Goal: Information Seeking & Learning: Learn about a topic

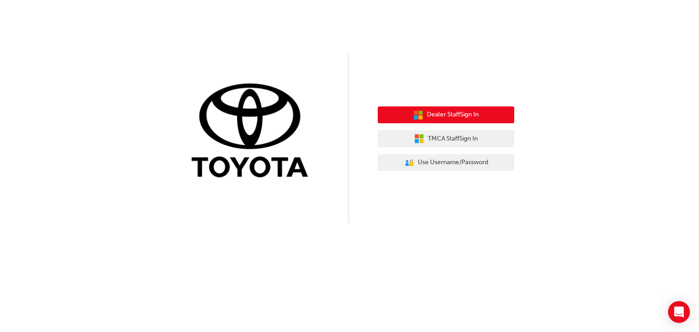
click at [440, 112] on span "Dealer Staff Sign In" at bounding box center [453, 115] width 52 height 10
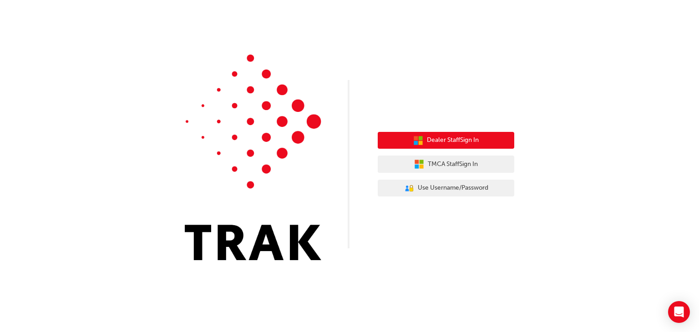
click at [435, 142] on span "Dealer Staff Sign In" at bounding box center [453, 140] width 52 height 10
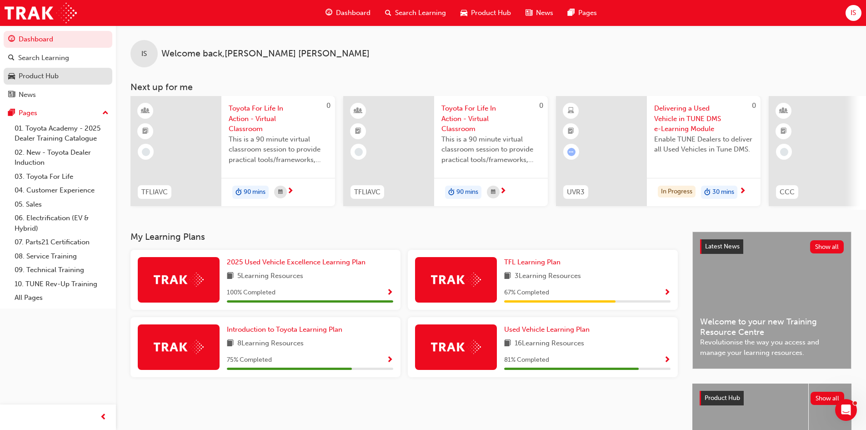
click at [41, 79] on div "Product Hub" at bounding box center [39, 76] width 40 height 10
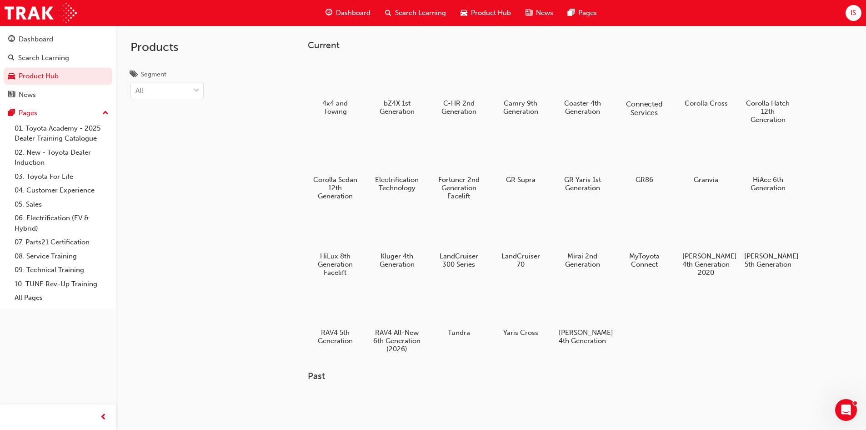
click at [638, 101] on h5 "Connected Services" at bounding box center [644, 108] width 50 height 17
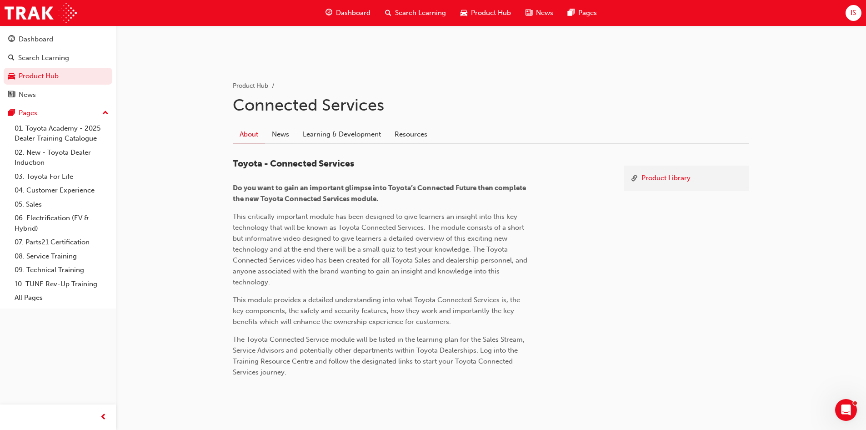
scroll to position [162, 0]
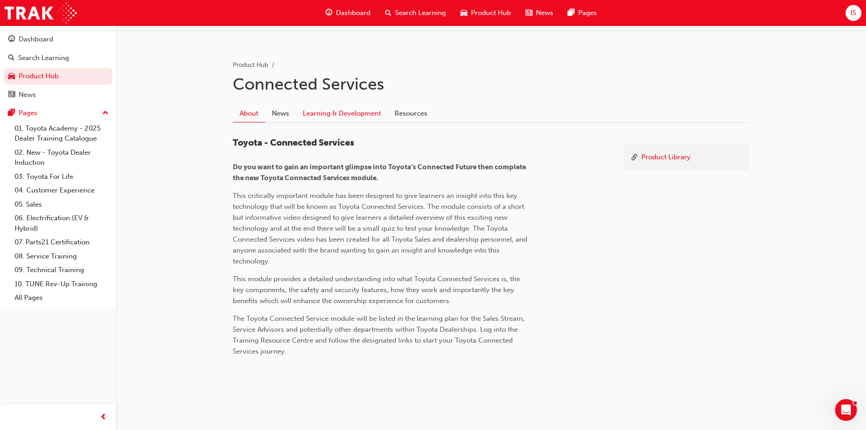
click at [324, 111] on link "Learning & Development" at bounding box center [342, 113] width 92 height 17
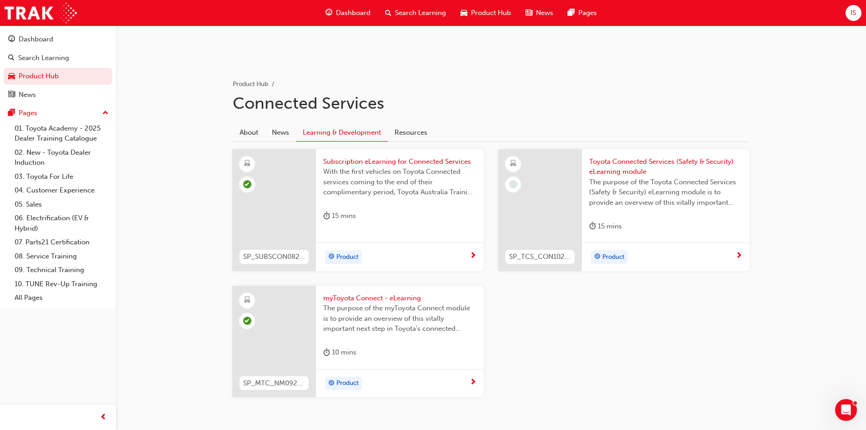
scroll to position [177, 0]
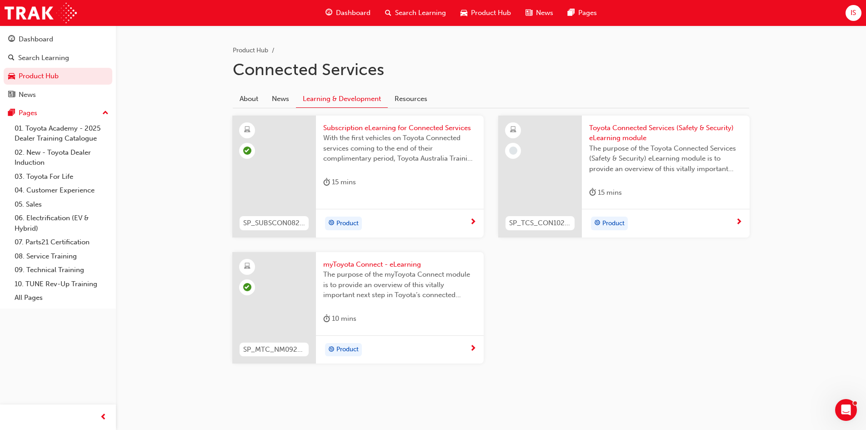
click at [366, 332] on div "Product" at bounding box center [400, 349] width 168 height 29
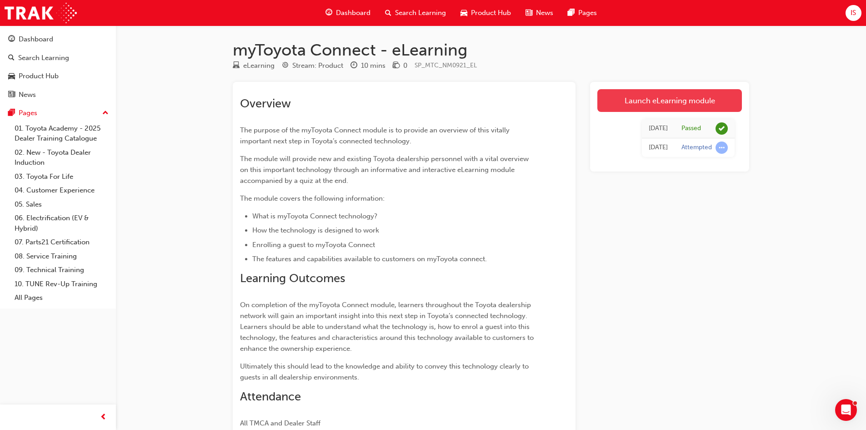
click at [642, 99] on link "Launch eLearning module" at bounding box center [670, 100] width 145 height 23
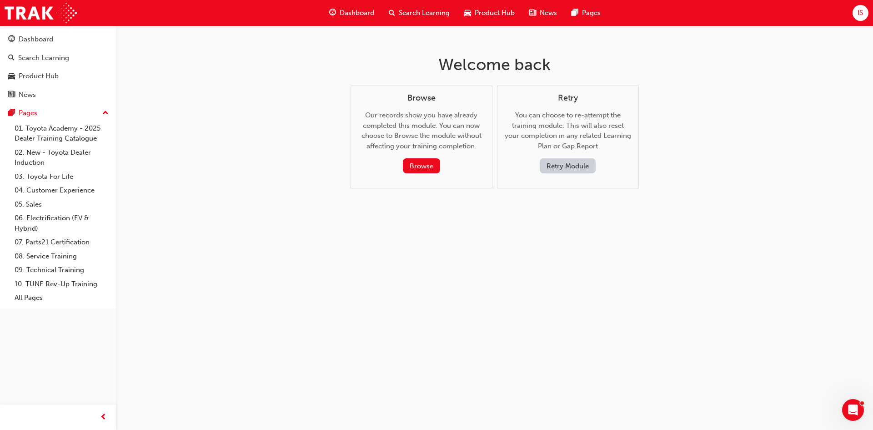
click at [561, 166] on button "Retry Module" at bounding box center [568, 165] width 56 height 15
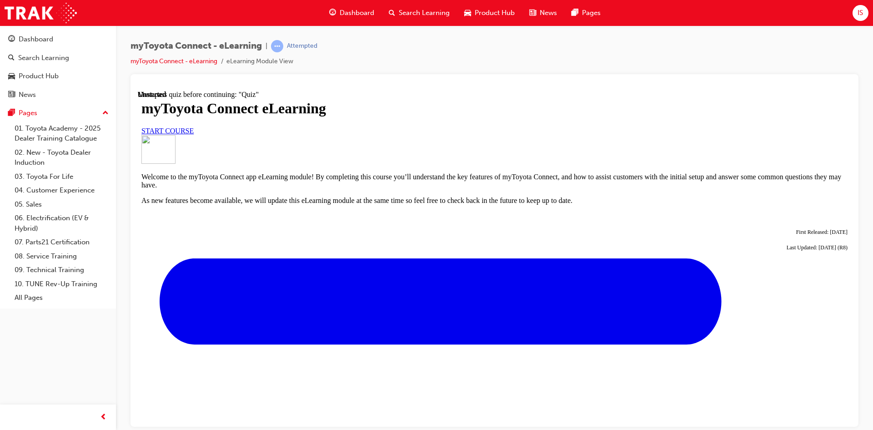
click at [194, 134] on link "START COURSE" at bounding box center [167, 130] width 52 height 8
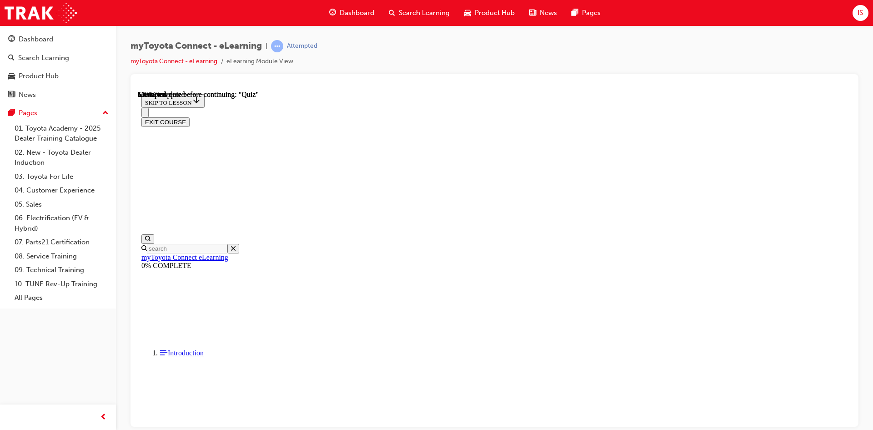
scroll to position [28, 0]
